Goal: Transaction & Acquisition: Purchase product/service

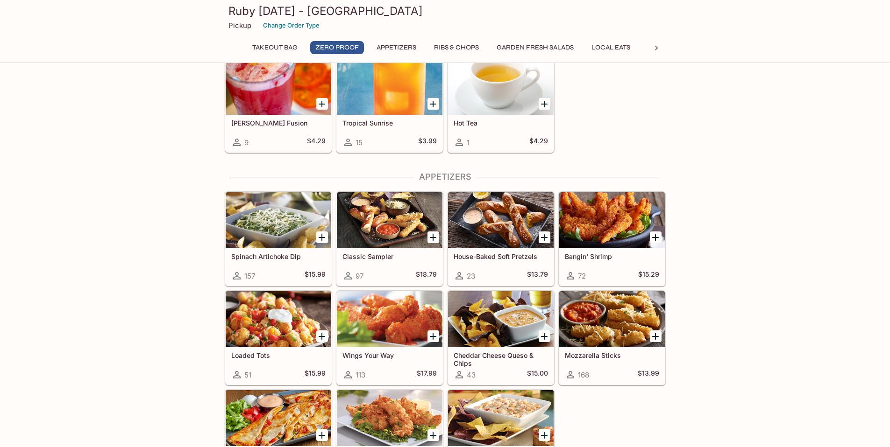
scroll to position [273, 0]
click at [264, 231] on div at bounding box center [279, 220] width 106 height 56
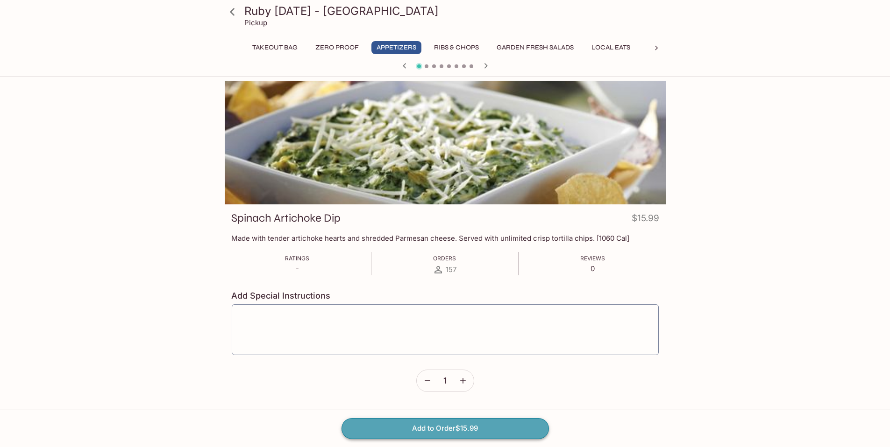
click at [458, 432] on button "Add to Order $15.99" at bounding box center [444, 429] width 207 height 21
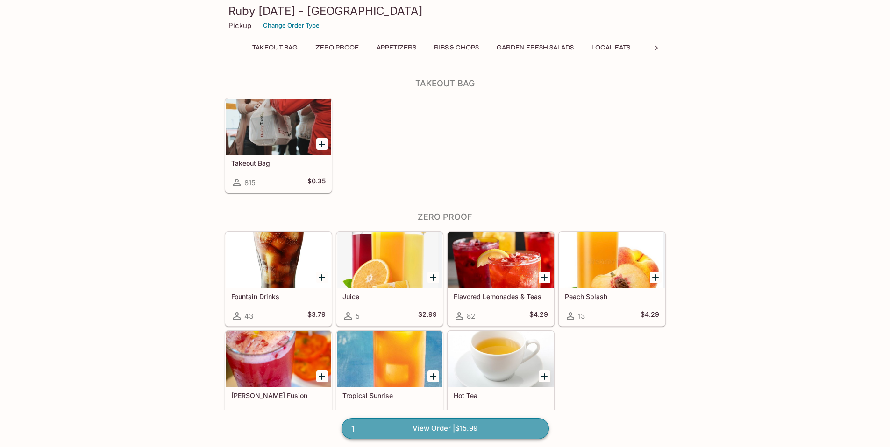
click at [490, 428] on link "1 View Order | $15.99" at bounding box center [444, 429] width 207 height 21
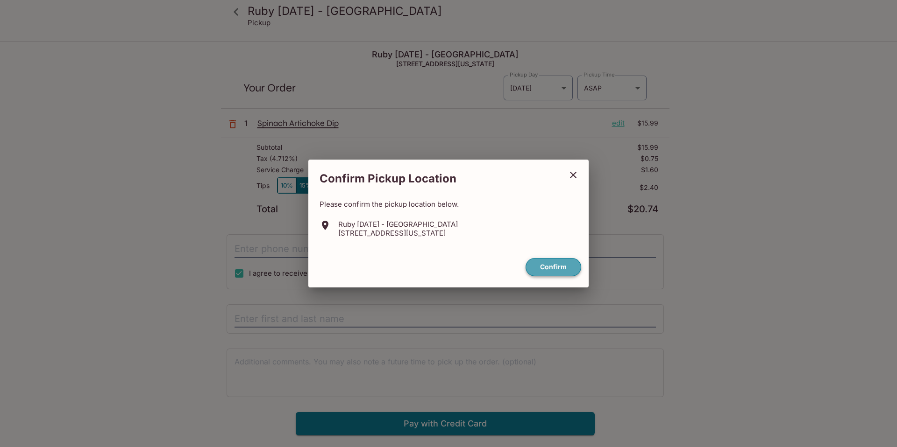
click at [544, 271] on button "Confirm" at bounding box center [553, 267] width 56 height 18
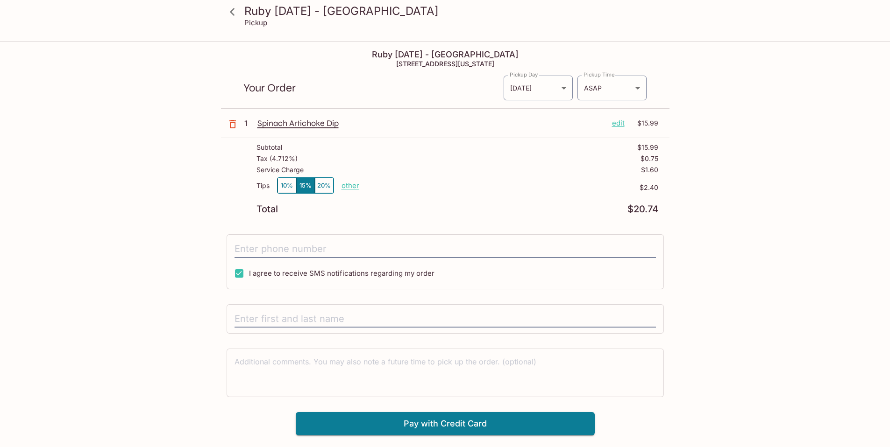
click at [348, 186] on p "other" at bounding box center [350, 185] width 18 height 9
drag, startPoint x: 396, startPoint y: 185, endPoint x: 458, endPoint y: 189, distance: 62.7
click at [458, 189] on div "Tips 10% 15% 20% Done 2.40 $2.40" at bounding box center [457, 191] width 402 height 28
type input "0.00"
click at [610, 94] on body "Ruby [DATE] - [GEOGRAPHIC_DATA] Pickup Ruby [DATE] - [GEOGRAPHIC_DATA] [STREET_…" at bounding box center [448, 265] width 897 height 447
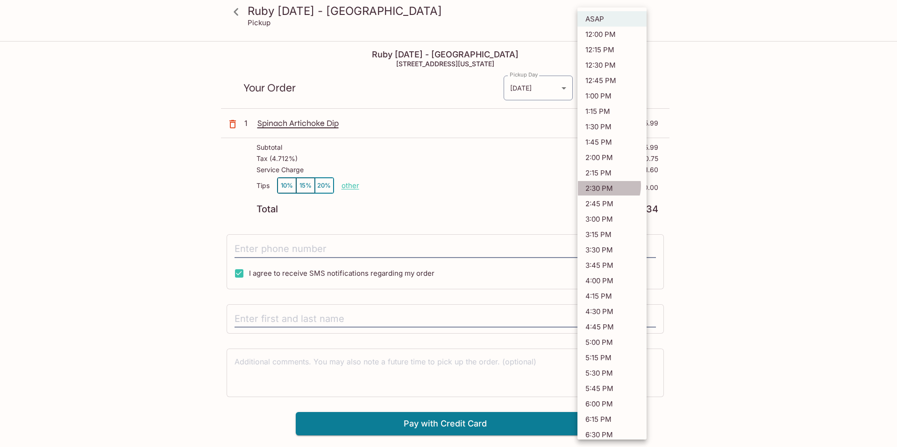
click at [602, 186] on li "2:30 PM" at bounding box center [611, 188] width 69 height 15
type input "[DATE]T00:30:10.000000Z"
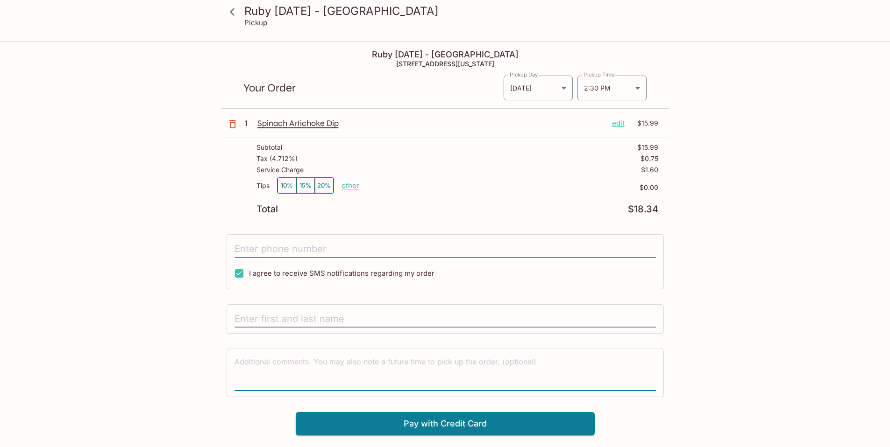
click at [393, 363] on textarea at bounding box center [444, 373] width 421 height 32
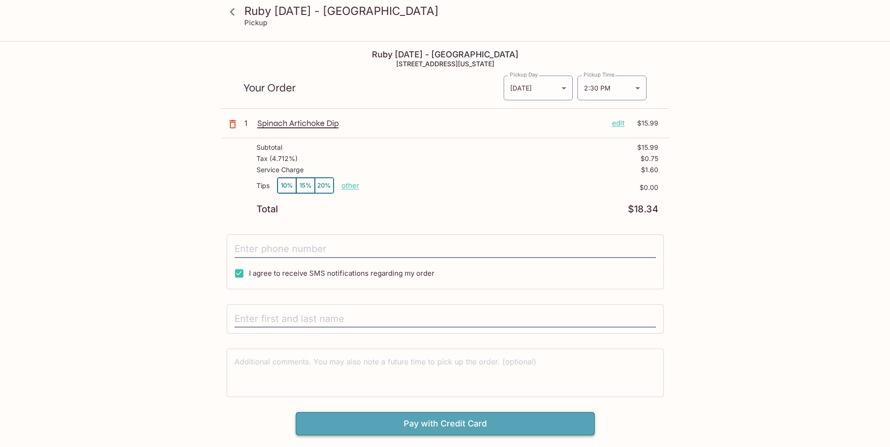
click at [397, 424] on button "Pay with Credit Card" at bounding box center [445, 423] width 299 height 23
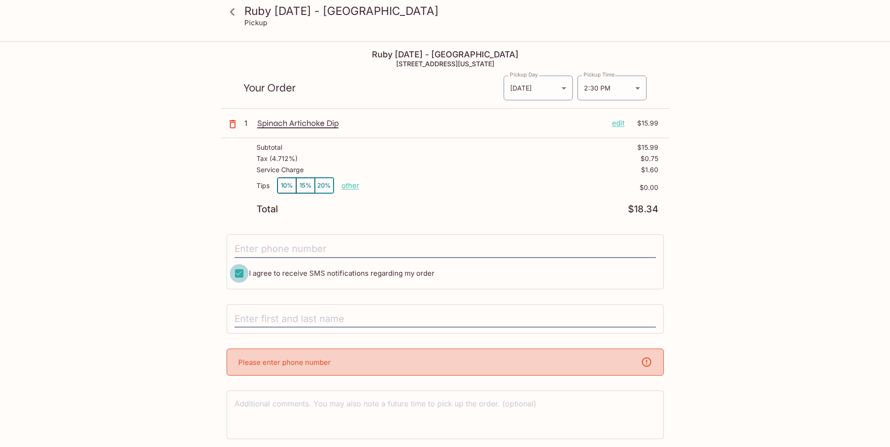
click at [239, 274] on input "I agree to receive SMS notifications regarding my order" at bounding box center [239, 273] width 19 height 19
checkbox input "false"
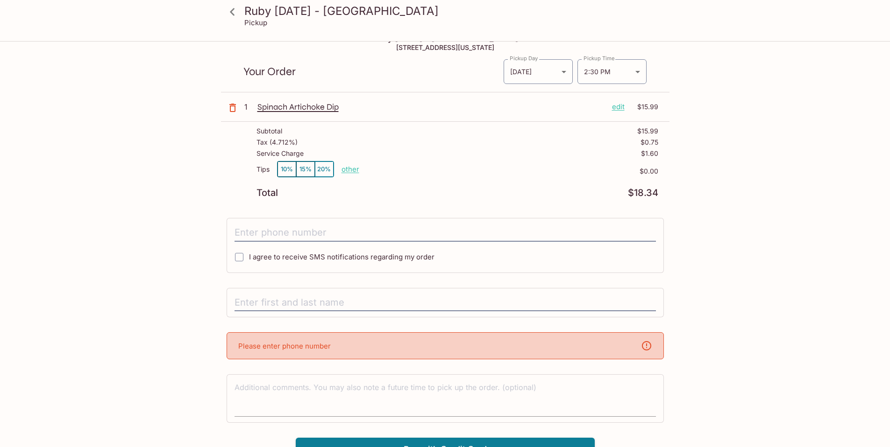
scroll to position [42, 0]
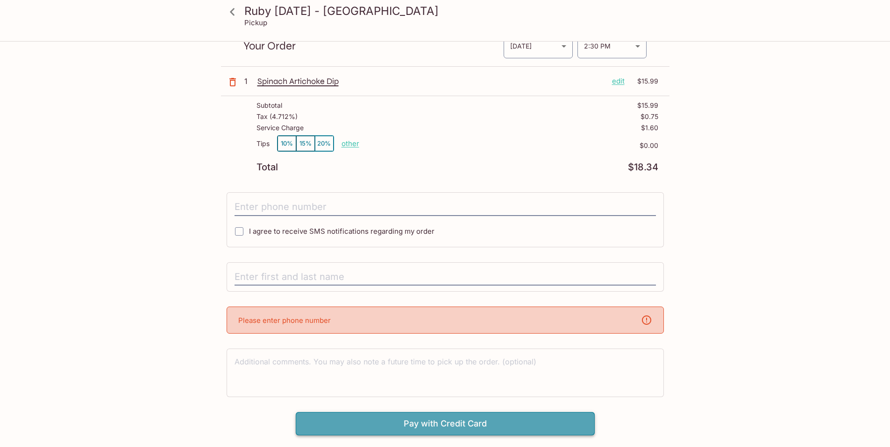
click at [402, 427] on button "Pay with Credit Card" at bounding box center [445, 423] width 299 height 23
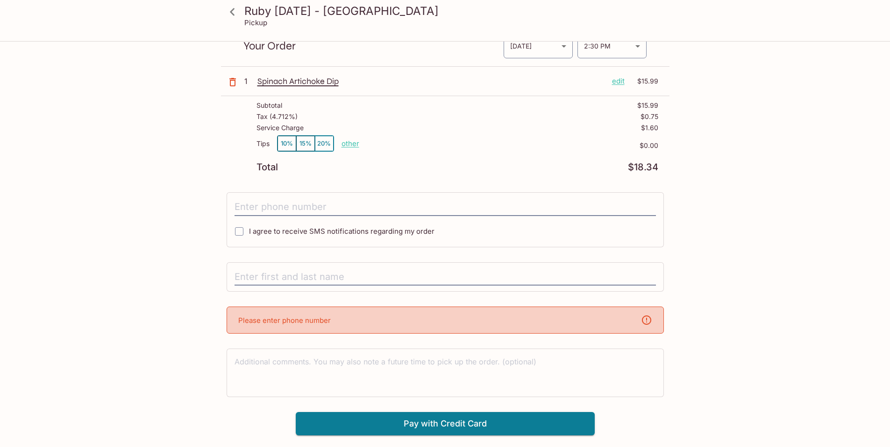
click at [645, 322] on icon at bounding box center [646, 320] width 11 height 11
click at [232, 85] on icon "button" at bounding box center [232, 82] width 11 height 11
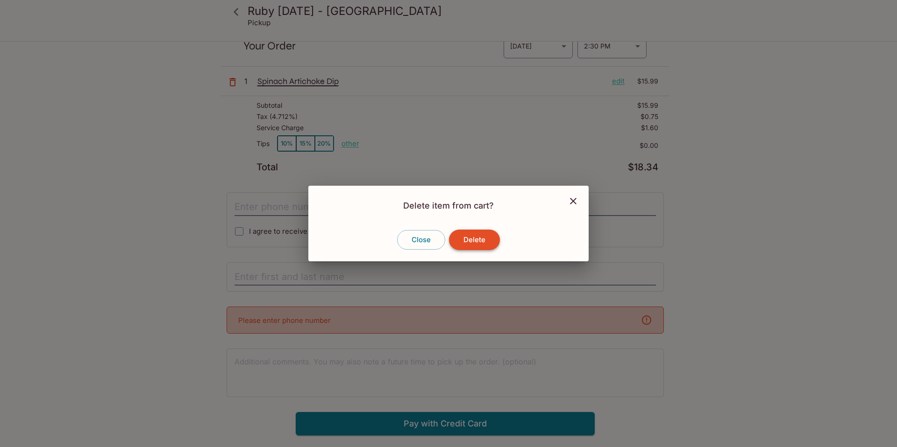
click at [473, 244] on button "Delete" at bounding box center [474, 240] width 51 height 21
